Goal: Check status: Check status

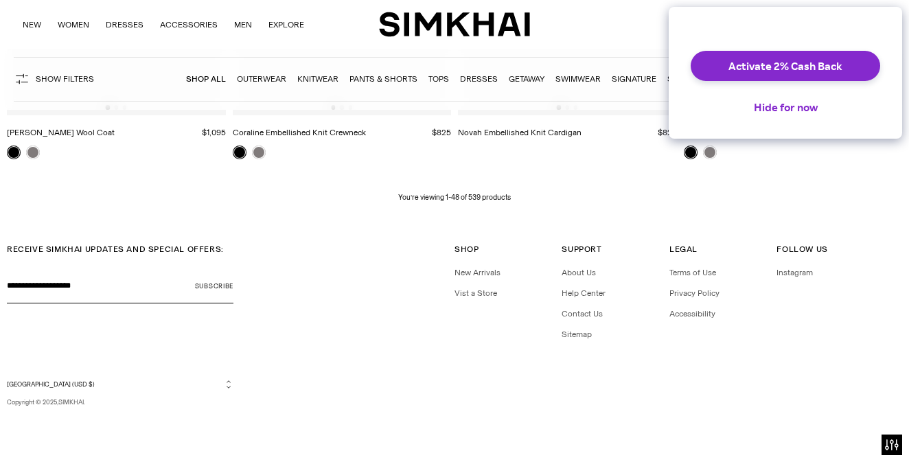
scroll to position [4837, 0]
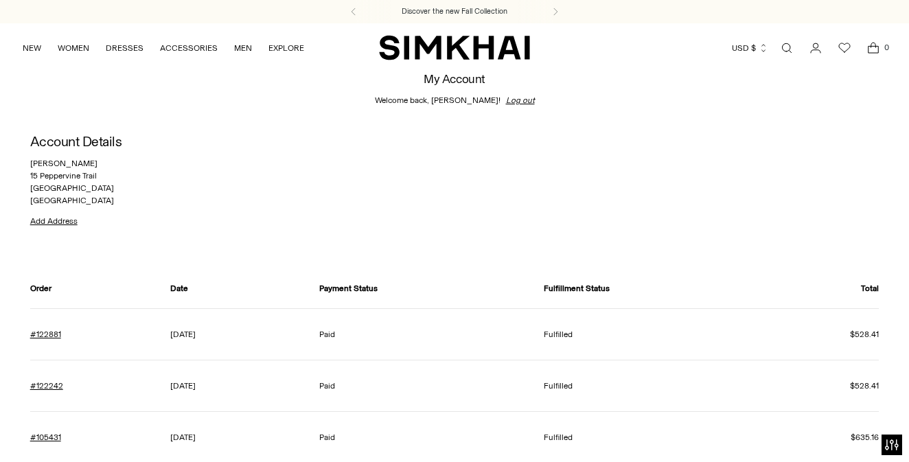
scroll to position [53, 0]
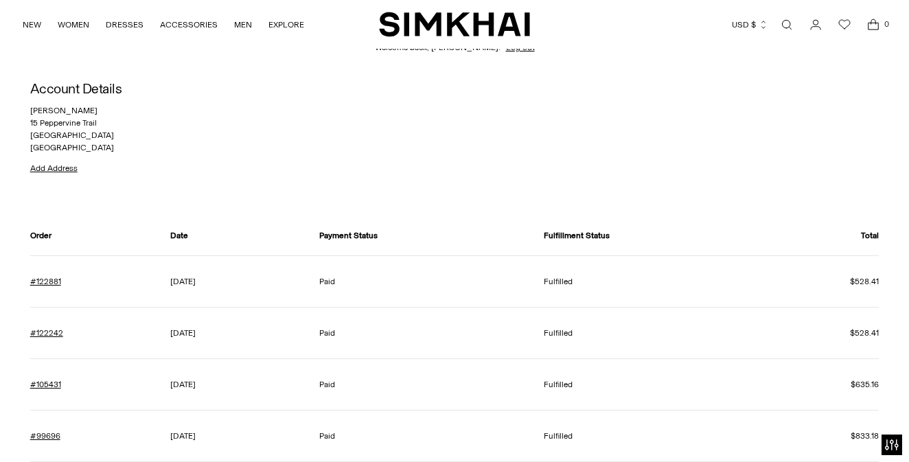
click at [183, 334] on time "September 11, 2025" at bounding box center [182, 333] width 25 height 10
click at [49, 332] on link "#122242" at bounding box center [46, 333] width 33 height 12
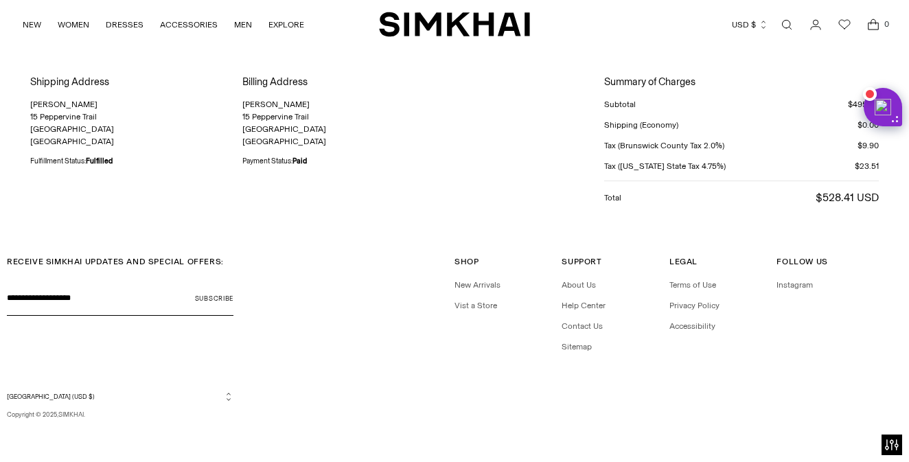
scroll to position [243, 0]
click at [573, 306] on link "Help Center" at bounding box center [584, 307] width 44 height 10
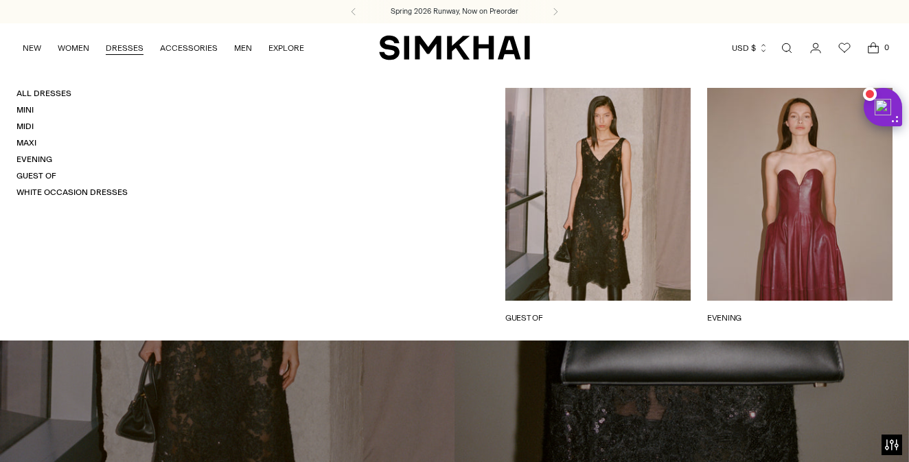
click at [122, 49] on link "DRESSES" at bounding box center [125, 48] width 38 height 30
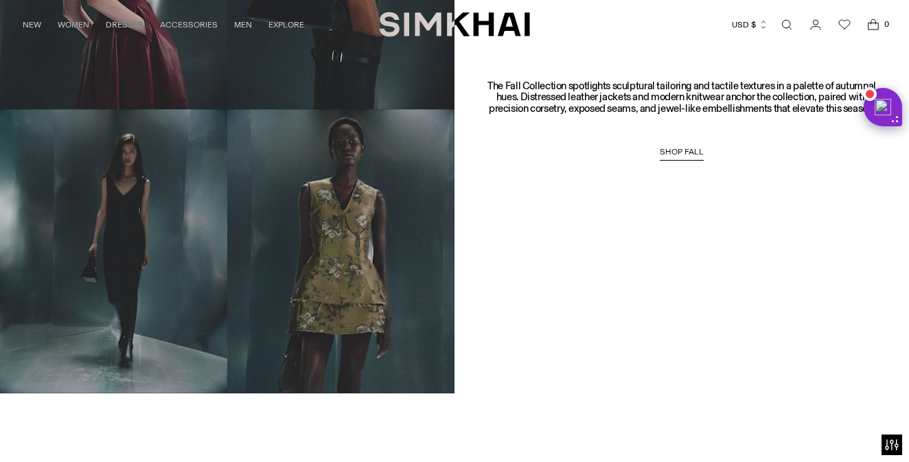
scroll to position [1090, 0]
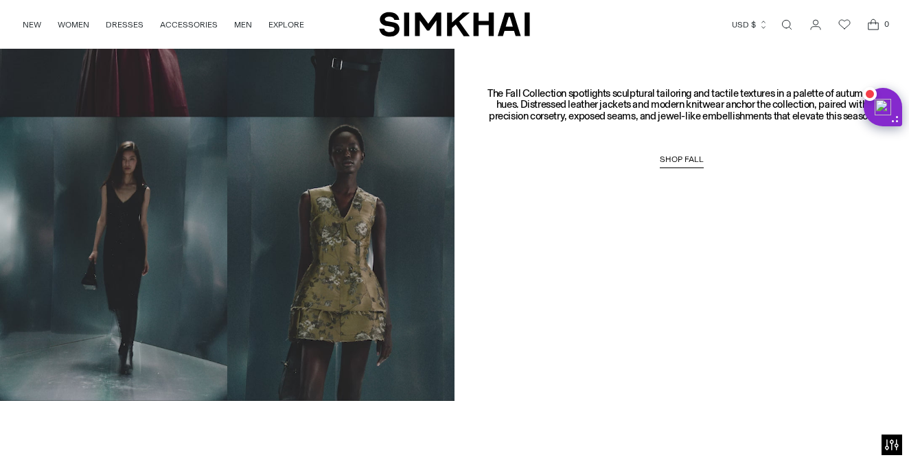
click at [814, 25] on icon "Go to the account page" at bounding box center [815, 25] width 19 height 14
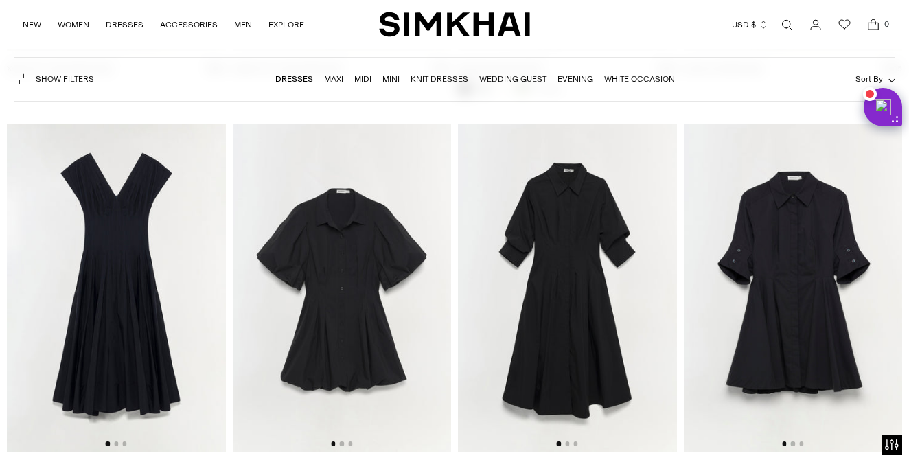
scroll to position [9434, 0]
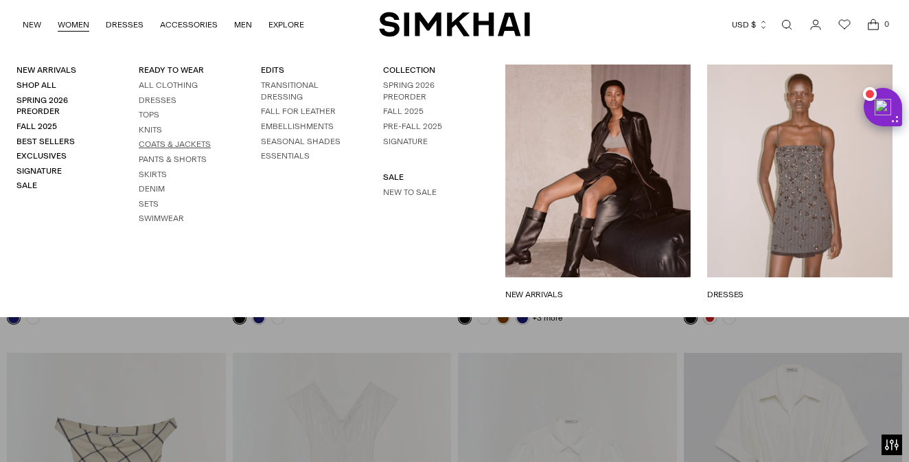
click at [165, 143] on link "Coats & Jackets" at bounding box center [175, 144] width 72 height 10
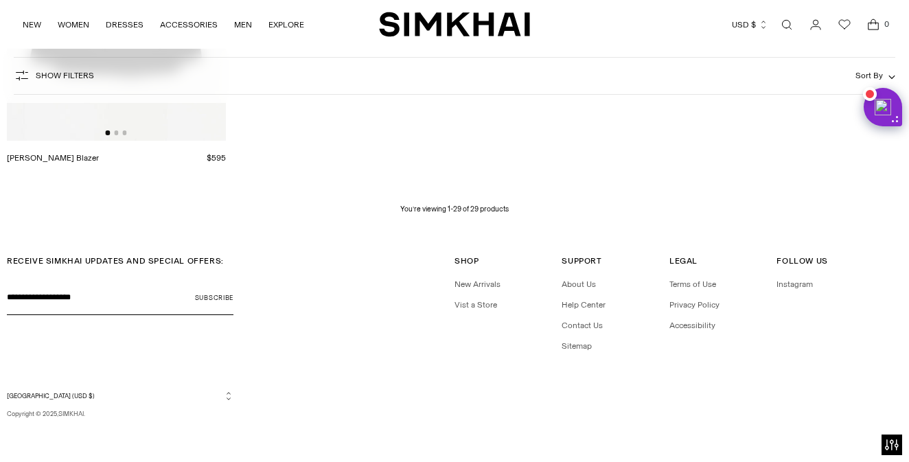
scroll to position [3165, 0]
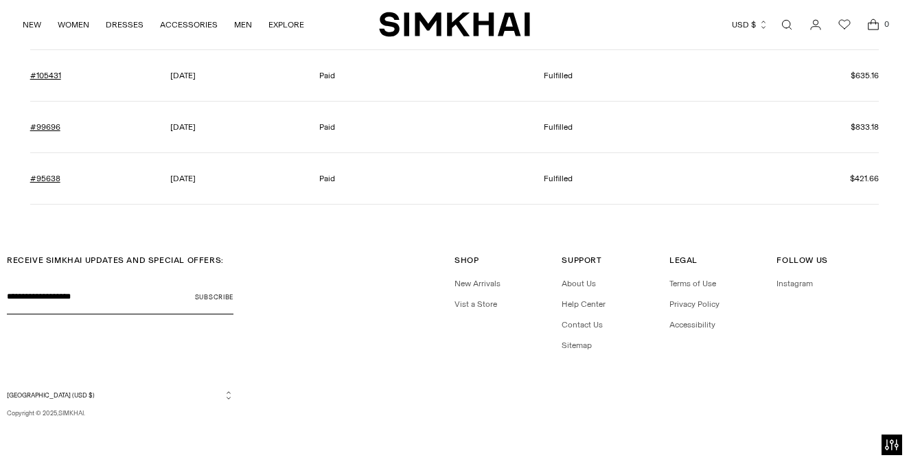
scroll to position [360, 0]
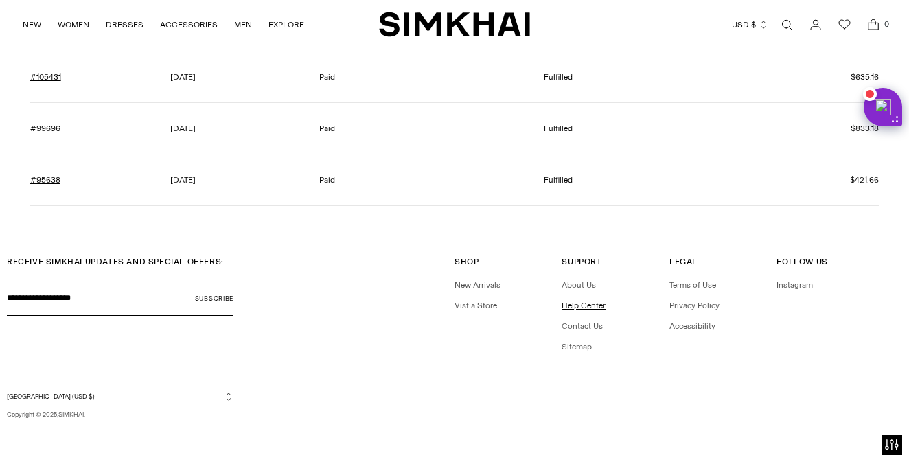
click at [577, 302] on link "Help Center" at bounding box center [584, 306] width 44 height 10
